Goal: Transaction & Acquisition: Book appointment/travel/reservation

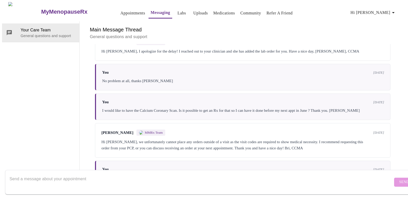
scroll to position [195, 0]
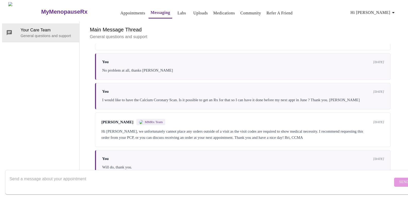
click at [41, 11] on h3 "MyMenopauseRx" at bounding box center [64, 11] width 46 height 7
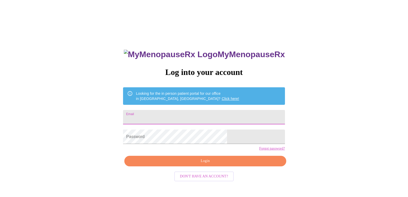
click at [190, 115] on input "Email" at bounding box center [203, 117] width 161 height 14
type input "[EMAIL_ADDRESS][PERSON_NAME][DOMAIN_NAME]"
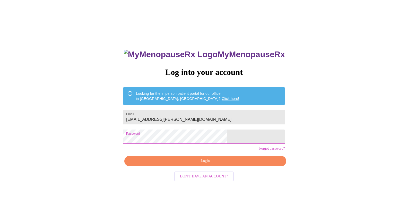
click at [197, 164] on span "Login" at bounding box center [205, 161] width 150 height 6
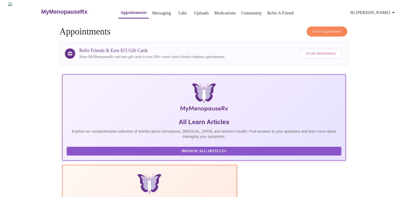
click at [312, 31] on span "Create Appointment" at bounding box center [326, 32] width 29 height 6
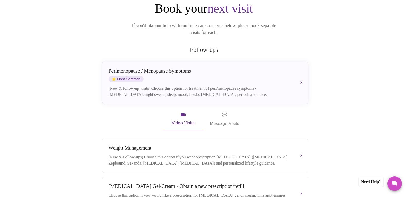
scroll to position [33, 0]
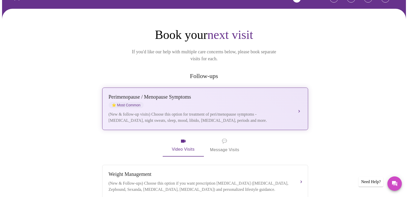
click at [298, 102] on button "[MEDICAL_DATA] / Menopause Symptoms ⭐ Most Common (New & follow-up visits) Choo…" at bounding box center [205, 108] width 206 height 42
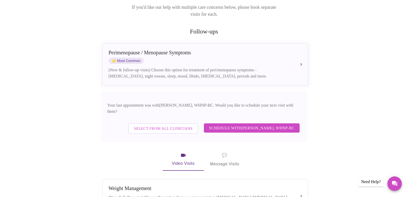
scroll to position [85, 0]
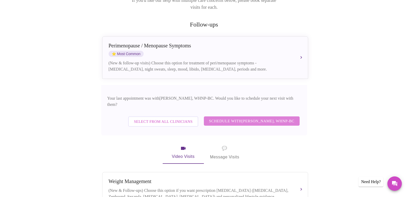
click at [264, 118] on span "Schedule with [PERSON_NAME], WHNP-BC" at bounding box center [251, 121] width 85 height 7
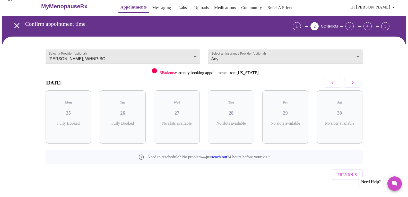
click at [358, 91] on div "Sat 30 No slots available" at bounding box center [339, 116] width 46 height 53
click at [355, 81] on icon "button" at bounding box center [352, 82] width 6 height 6
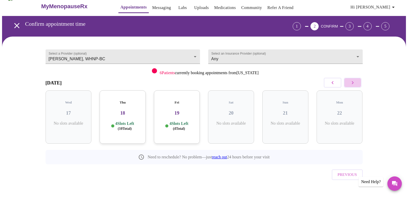
click at [355, 81] on icon "button" at bounding box center [352, 82] width 6 height 6
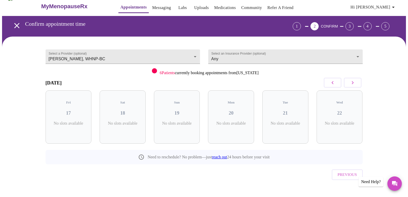
click at [355, 81] on icon "button" at bounding box center [352, 82] width 6 height 6
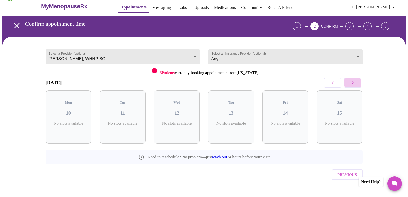
click at [355, 81] on icon "button" at bounding box center [352, 82] width 6 height 6
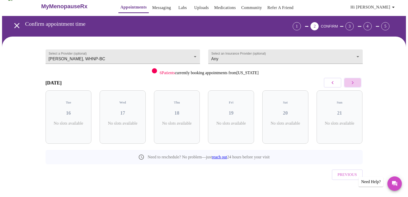
click at [355, 81] on icon "button" at bounding box center [352, 82] width 6 height 6
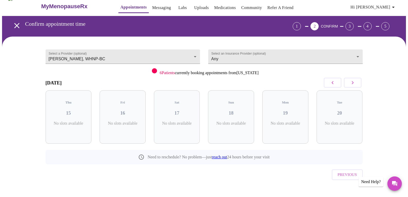
click at [355, 81] on icon "button" at bounding box center [352, 82] width 6 height 6
click at [332, 84] on icon "button" at bounding box center [332, 82] width 6 height 6
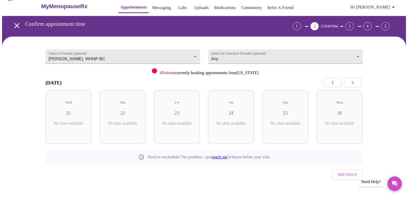
click at [332, 84] on icon "button" at bounding box center [332, 82] width 6 height 6
click at [353, 82] on icon "button" at bounding box center [352, 82] width 6 height 6
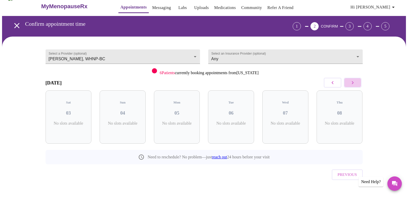
click at [353, 82] on icon "button" at bounding box center [352, 82] width 6 height 6
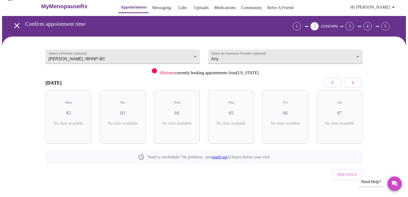
click at [353, 82] on icon "button" at bounding box center [352, 82] width 6 height 6
click at [124, 6] on link "Appointments" at bounding box center [133, 7] width 26 height 7
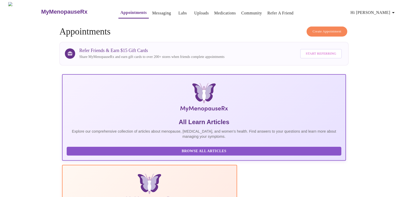
click at [320, 29] on span "Create Appointment" at bounding box center [326, 32] width 29 height 6
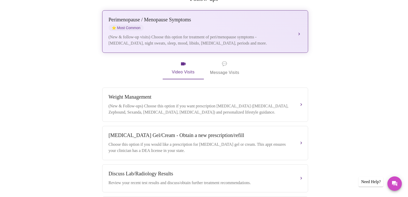
scroll to position [129, 0]
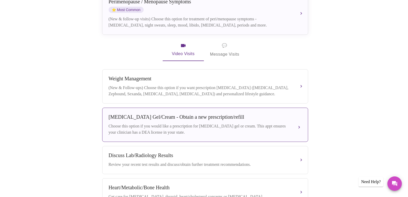
click at [299, 122] on button "[MEDICAL_DATA] Gel/Cream - Obtain a new prescription/refill Choose this option …" at bounding box center [205, 124] width 206 height 34
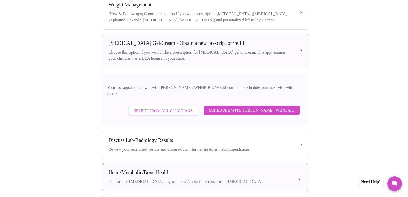
scroll to position [206, 0]
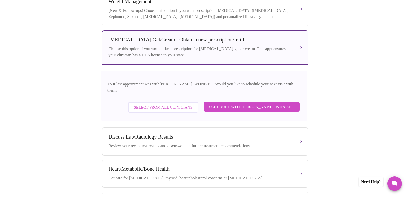
click at [248, 103] on span "Schedule with [PERSON_NAME], WHNP-BC" at bounding box center [251, 106] width 85 height 7
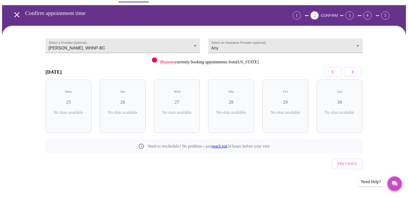
scroll to position [5, 0]
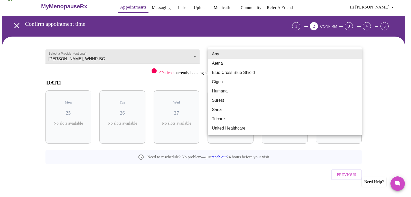
click at [239, 58] on body "MyMenopauseRx Appointments Messaging Labs Uploads Medications Community Refer a…" at bounding box center [205, 101] width 407 height 209
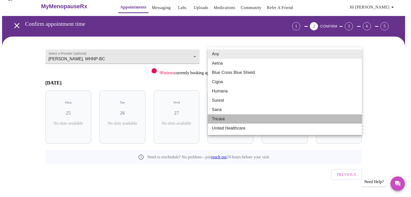
click at [226, 119] on li "Tricare" at bounding box center [285, 118] width 154 height 9
type input "Tricare"
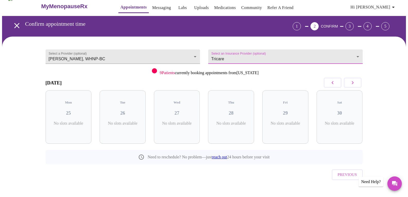
click at [353, 83] on icon "button" at bounding box center [352, 82] width 6 height 6
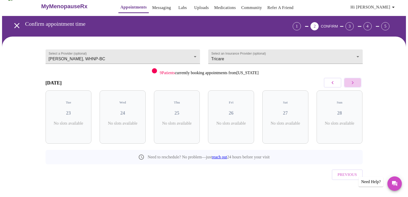
click at [353, 83] on icon "button" at bounding box center [352, 82] width 6 height 6
click at [334, 85] on icon "button" at bounding box center [332, 82] width 6 height 6
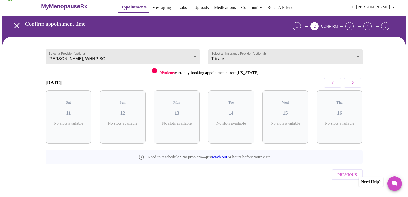
click at [334, 85] on icon "button" at bounding box center [332, 82] width 6 height 6
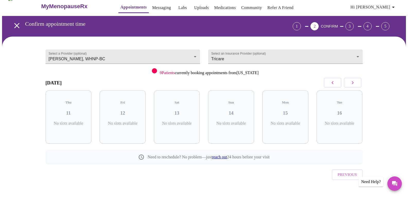
click at [334, 85] on icon "button" at bounding box center [332, 82] width 6 height 6
click at [194, 57] on body "MyMenopauseRx Appointments Messaging Labs Uploads Medications Community Refer a…" at bounding box center [203, 101] width 403 height 209
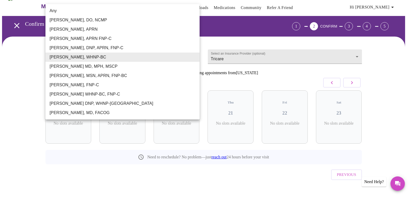
click at [116, 11] on li "Any" at bounding box center [123, 10] width 154 height 9
type input "Any"
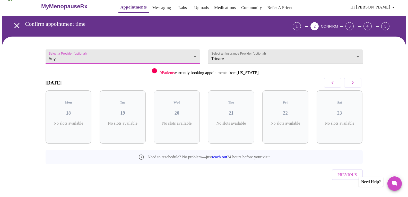
click at [354, 85] on icon "button" at bounding box center [352, 82] width 6 height 6
click at [337, 169] on button "Previous" at bounding box center [346, 174] width 31 height 10
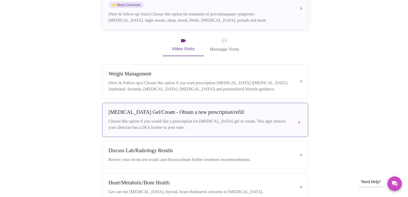
scroll to position [134, 0]
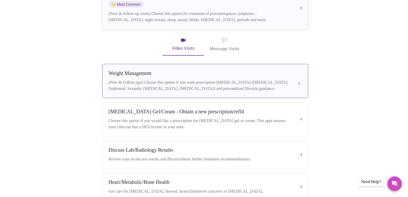
click at [292, 77] on div "[MEDICAL_DATA] (New & Follow-ups) Choose this option if you want prescription […" at bounding box center [205, 80] width 193 height 21
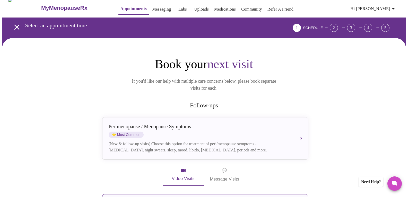
scroll to position [0, 0]
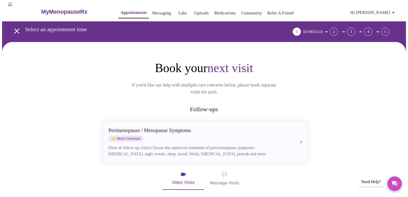
click at [14, 29] on icon "open drawer" at bounding box center [16, 30] width 9 height 9
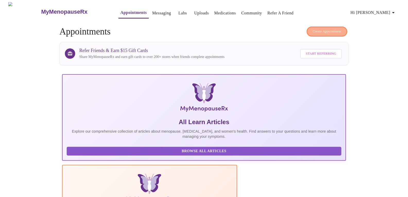
click at [327, 30] on span "Create Appointment" at bounding box center [326, 32] width 29 height 6
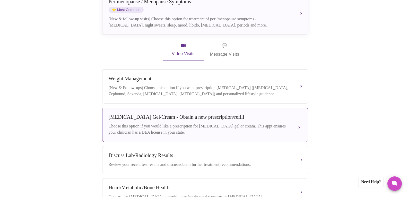
scroll to position [154, 0]
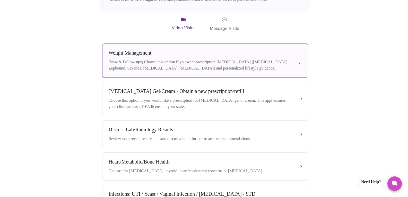
click at [270, 53] on div "[MEDICAL_DATA] (New & Follow-ups) Choose this option if you want prescription […" at bounding box center [205, 60] width 193 height 21
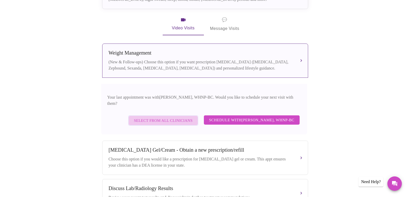
click at [187, 117] on span "Select from All Clinicians" at bounding box center [163, 120] width 59 height 7
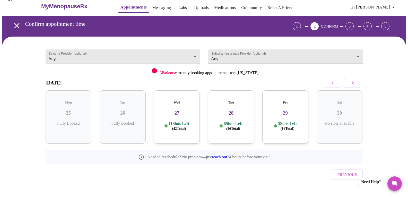
click at [223, 56] on body "MyMenopauseRx Appointments Messaging Labs Uploads Medications Community Refer a…" at bounding box center [203, 101] width 403 height 209
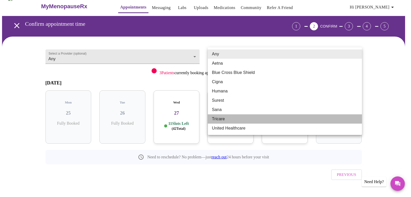
click at [219, 119] on li "Tricare" at bounding box center [285, 118] width 154 height 9
type input "Tricare"
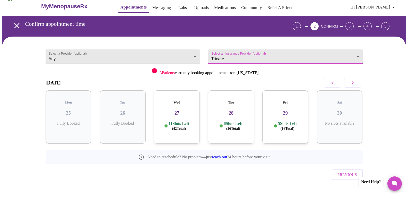
click at [383, 85] on div "Select a Provider (optional) Any Any Select an Insurance Provider (optional) Tr…" at bounding box center [203, 121] width 403 height 169
click at [354, 81] on icon "button" at bounding box center [352, 82] width 6 height 6
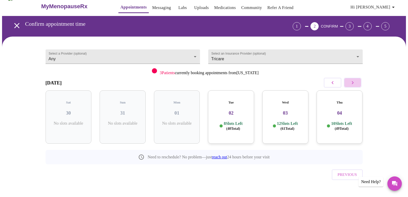
click at [354, 81] on icon "button" at bounding box center [352, 82] width 6 height 6
click at [193, 55] on body "MyMenopauseRx Appointments Messaging Labs Uploads Medications Community Refer a…" at bounding box center [203, 101] width 403 height 209
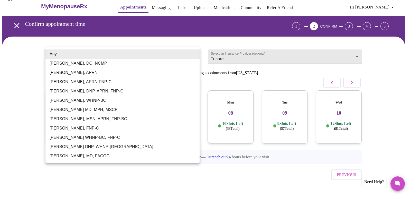
click at [79, 100] on li "[PERSON_NAME], WHNP-BC" at bounding box center [123, 100] width 154 height 9
type input "[PERSON_NAME], WHNP-BC"
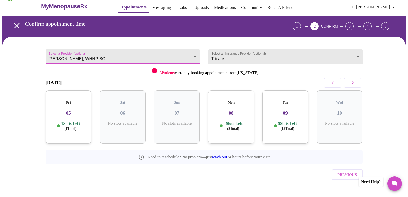
click at [332, 83] on icon "button" at bounding box center [332, 82] width 6 height 6
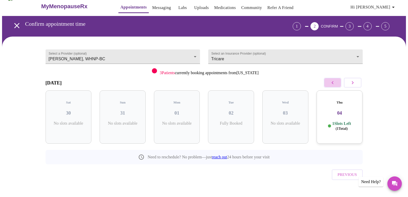
click at [332, 83] on icon "button" at bounding box center [332, 82] width 6 height 6
click at [16, 25] on icon "open drawer" at bounding box center [16, 25] width 9 height 9
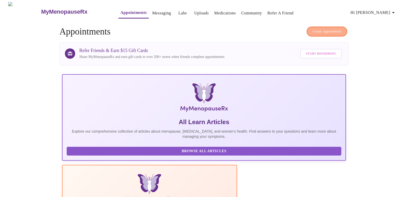
click at [328, 33] on button "Create Appointment" at bounding box center [326, 31] width 41 height 10
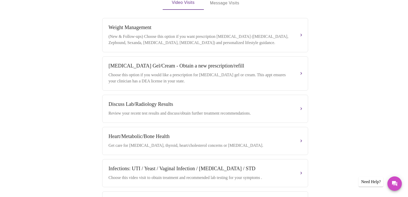
scroll to position [180, 0]
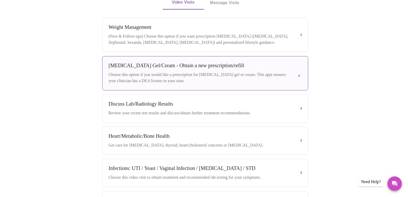
click at [298, 71] on button "[MEDICAL_DATA] Gel/Cream - Obtain a new prescription/refill Choose this option …" at bounding box center [205, 73] width 206 height 34
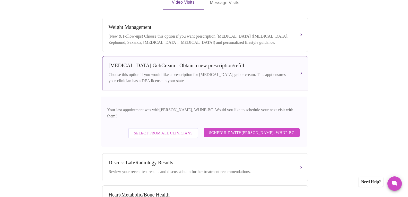
click at [244, 129] on span "Schedule with [PERSON_NAME], WHNP-BC" at bounding box center [251, 132] width 85 height 7
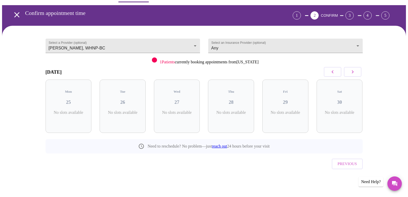
scroll to position [5, 0]
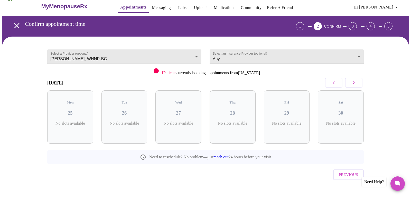
click at [262, 59] on body "MyMenopauseRx Appointments Messaging Labs Uploads Medications Community Refer a…" at bounding box center [205, 101] width 407 height 209
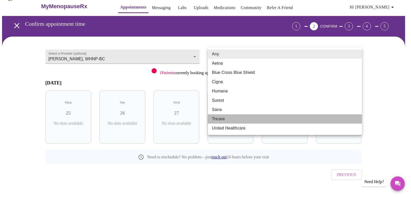
click at [223, 121] on li "Tricare" at bounding box center [285, 118] width 154 height 9
type input "Tricare"
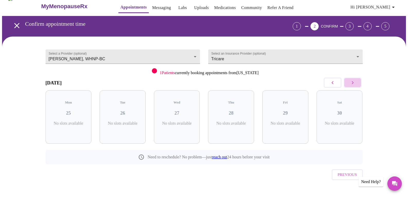
click at [354, 82] on icon "button" at bounding box center [352, 82] width 6 height 6
click at [126, 57] on body "MyMenopauseRx Appointments Messaging Labs Uploads Medications Community Refer a…" at bounding box center [203, 101] width 403 height 209
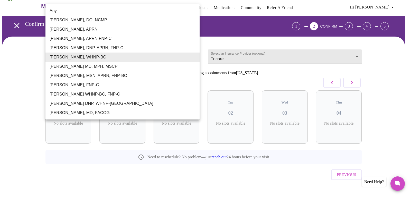
click at [136, 12] on li "Any" at bounding box center [123, 10] width 154 height 9
type input "Any"
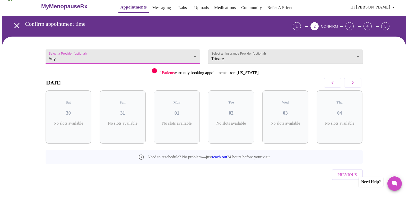
click at [330, 83] on icon "button" at bounding box center [332, 82] width 6 height 6
click at [339, 83] on button "button" at bounding box center [331, 83] width 17 height 10
click at [354, 84] on icon "button" at bounding box center [352, 82] width 6 height 6
click at [353, 84] on icon "button" at bounding box center [352, 82] width 6 height 6
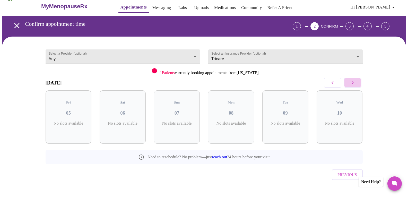
click at [353, 84] on icon "button" at bounding box center [352, 82] width 6 height 6
click at [349, 85] on button "button" at bounding box center [352, 83] width 17 height 10
click at [14, 24] on icon "open drawer" at bounding box center [16, 25] width 5 height 5
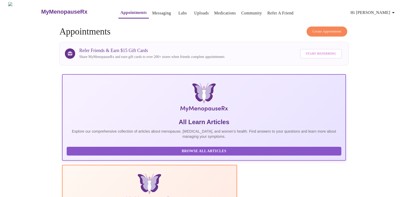
click at [316, 31] on span "Create Appointment" at bounding box center [326, 32] width 29 height 6
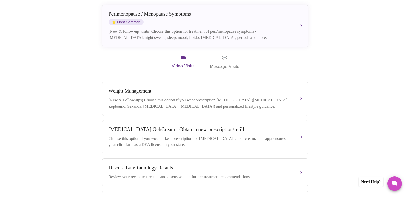
scroll to position [129, 0]
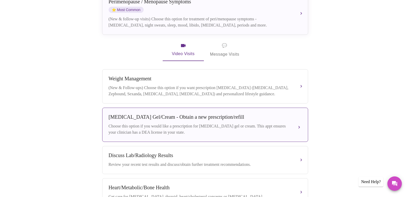
click at [195, 128] on div "Choose this option if you would like a prescription for [MEDICAL_DATA] gel or c…" at bounding box center [200, 129] width 183 height 12
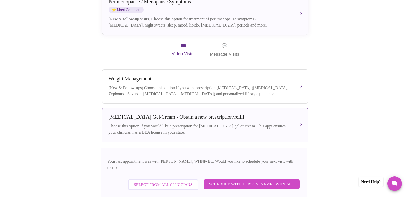
click at [160, 181] on span "Select from All Clinicians" at bounding box center [163, 184] width 59 height 7
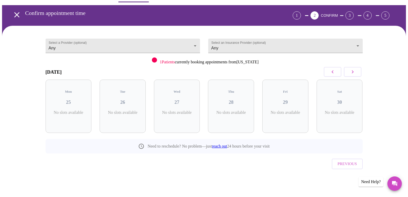
scroll to position [5, 0]
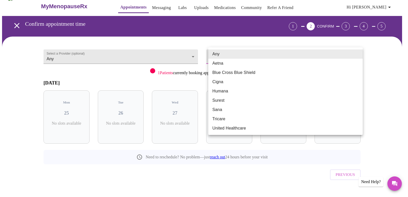
click at [230, 58] on body "MyMenopauseRx Appointments Messaging Labs Uploads Medications Community Refer a…" at bounding box center [203, 101] width 403 height 209
click at [226, 120] on li "Tricare" at bounding box center [285, 118] width 154 height 9
type input "Tricare"
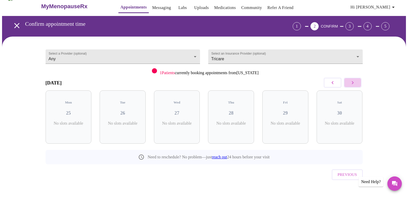
click at [355, 81] on icon "button" at bounding box center [352, 82] width 6 height 6
click at [355, 85] on icon "button" at bounding box center [352, 82] width 6 height 6
click at [352, 86] on button "button" at bounding box center [352, 83] width 17 height 10
click at [358, 85] on button "button" at bounding box center [352, 83] width 17 height 10
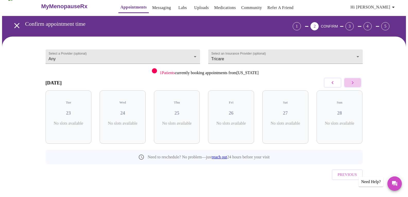
click at [358, 85] on button "button" at bounding box center [352, 83] width 17 height 10
click at [358, 86] on button "button" at bounding box center [352, 83] width 17 height 10
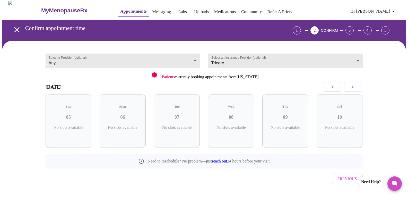
scroll to position [0, 0]
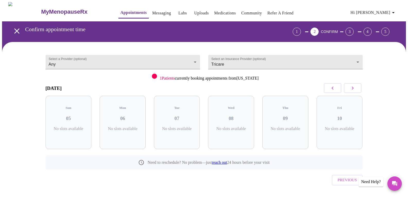
click at [16, 30] on icon "open drawer" at bounding box center [16, 30] width 5 height 5
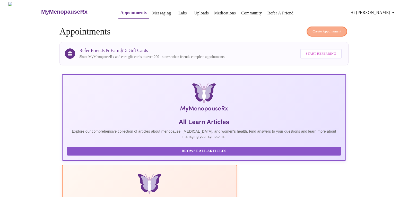
click at [324, 31] on span "Create Appointment" at bounding box center [326, 32] width 29 height 6
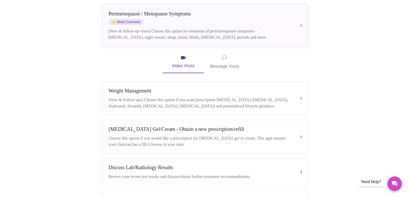
scroll to position [129, 0]
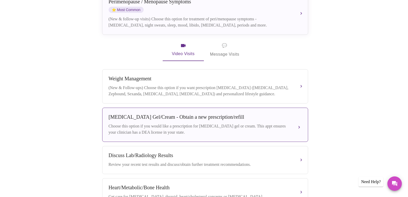
click at [299, 123] on button "[MEDICAL_DATA] Gel/Cream - Obtain a new prescription/refill Choose this option …" at bounding box center [205, 124] width 206 height 34
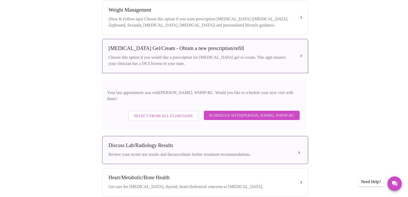
scroll to position [206, 0]
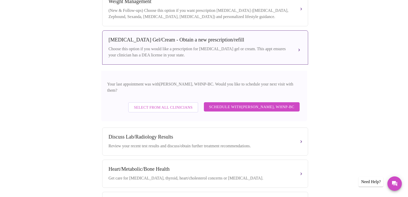
drag, startPoint x: 144, startPoint y: 52, endPoint x: 159, endPoint y: 50, distance: 15.0
click at [159, 50] on div "Choose this option if you would like a prescription for [MEDICAL_DATA] gel or c…" at bounding box center [200, 52] width 183 height 12
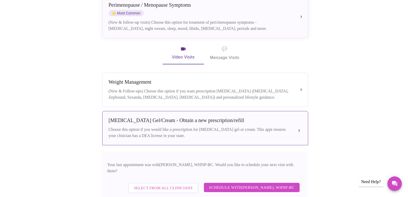
scroll to position [154, 0]
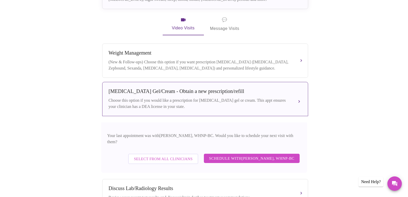
click at [161, 105] on div "Choose this option if you would like a prescription for [MEDICAL_DATA] gel or c…" at bounding box center [200, 103] width 183 height 12
click at [299, 97] on button "[MEDICAL_DATA] Gel/Cream - Obtain a new prescription/refill Choose this option …" at bounding box center [205, 99] width 206 height 34
click at [177, 155] on span "Select from All Clinicians" at bounding box center [163, 158] width 59 height 7
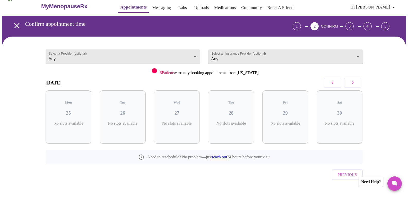
click at [351, 83] on icon "button" at bounding box center [352, 82] width 6 height 6
click at [350, 84] on icon "button" at bounding box center [352, 82] width 6 height 6
click at [285, 121] on p "No slots available" at bounding box center [285, 123] width 38 height 5
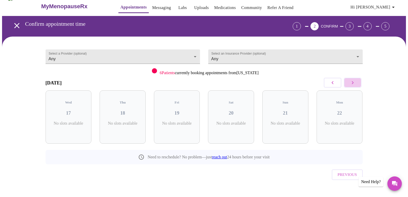
click at [352, 83] on icon "button" at bounding box center [352, 82] width 6 height 6
click at [351, 84] on icon "button" at bounding box center [352, 82] width 6 height 6
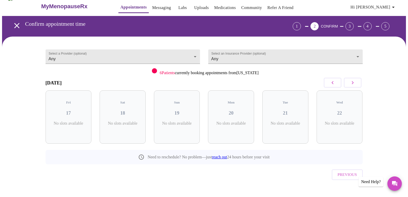
click at [351, 84] on icon "button" at bounding box center [352, 82] width 6 height 6
